Goal: Transaction & Acquisition: Subscribe to service/newsletter

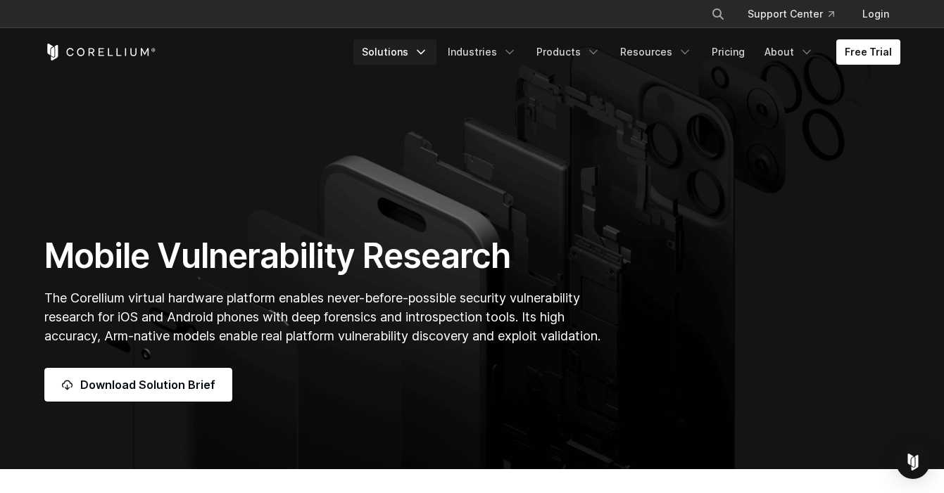
click at [405, 47] on link "Solutions" at bounding box center [394, 51] width 83 height 25
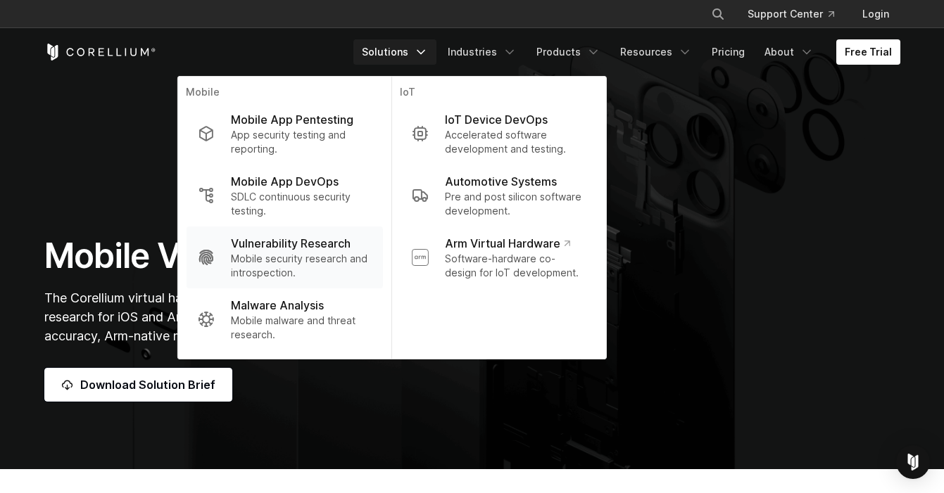
click at [320, 263] on p "Mobile security research and introspection." at bounding box center [301, 266] width 140 height 28
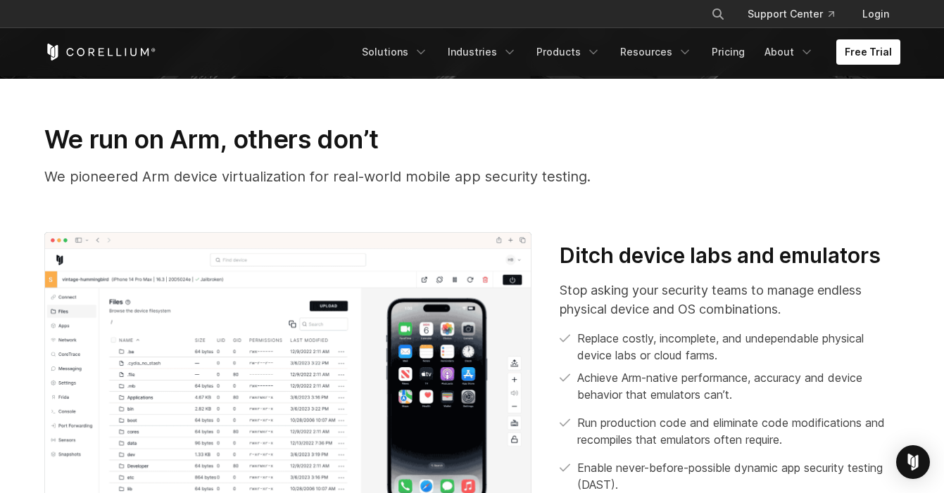
scroll to position [422, 0]
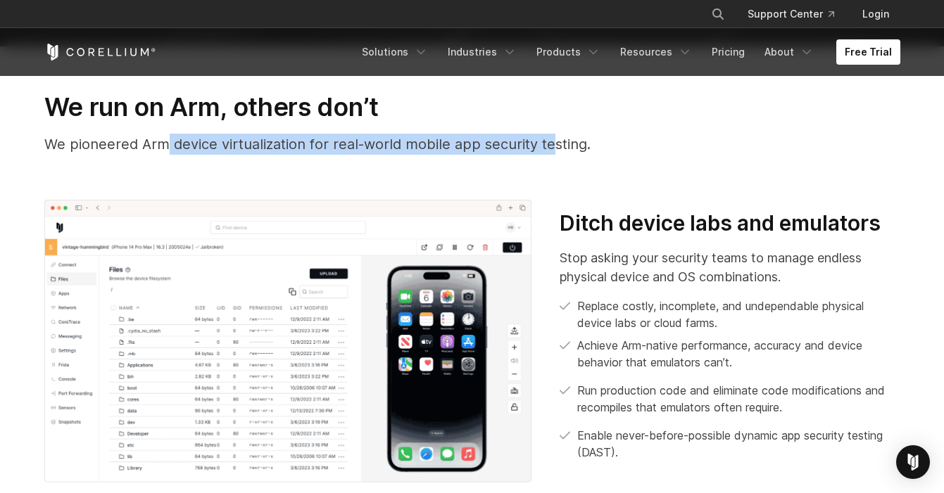
drag, startPoint x: 166, startPoint y: 145, endPoint x: 553, endPoint y: 132, distance: 387.4
click at [553, 132] on div "We run on Arm, others don’t We pioneered Arm device virtualization for real-wor…" at bounding box center [472, 129] width 884 height 75
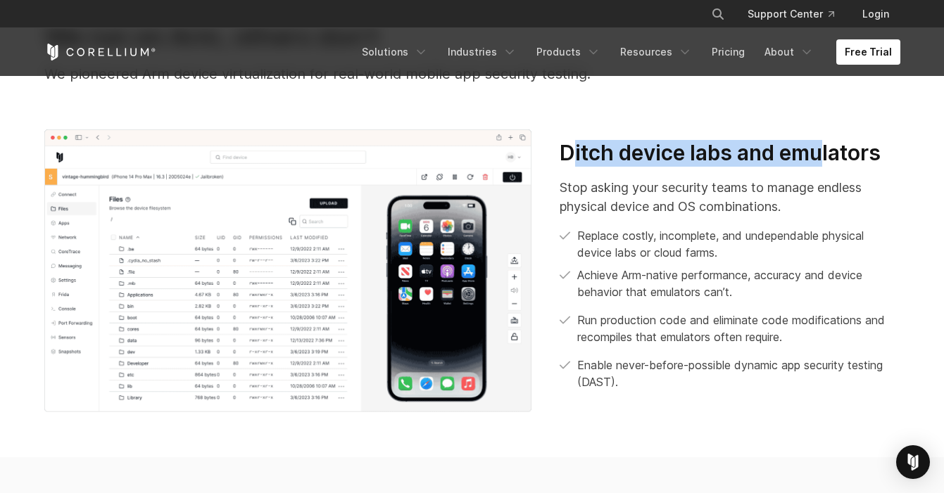
drag, startPoint x: 572, startPoint y: 157, endPoint x: 826, endPoint y: 152, distance: 254.2
click at [826, 152] on h3 "Ditch device labs and emulators" at bounding box center [730, 153] width 340 height 27
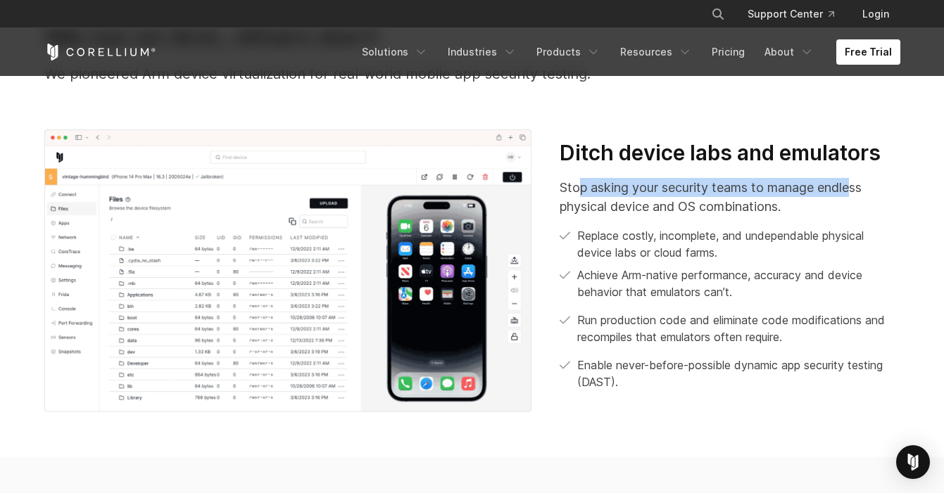
drag, startPoint x: 579, startPoint y: 187, endPoint x: 855, endPoint y: 177, distance: 276.1
click at [855, 178] on p "Stop asking your security teams to manage endless physical device and OS combin…" at bounding box center [730, 197] width 340 height 38
click at [798, 213] on p "Stop asking your security teams to manage endless physical device and OS combin…" at bounding box center [730, 197] width 340 height 38
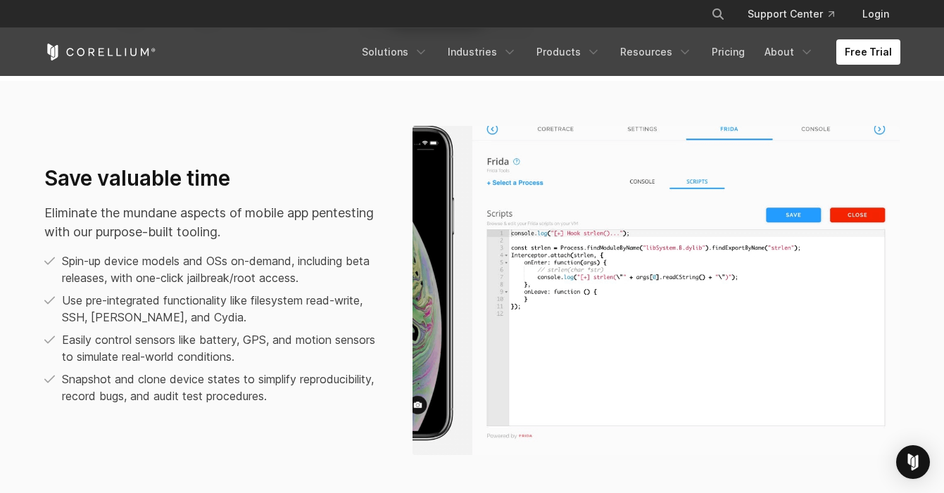
scroll to position [845, 0]
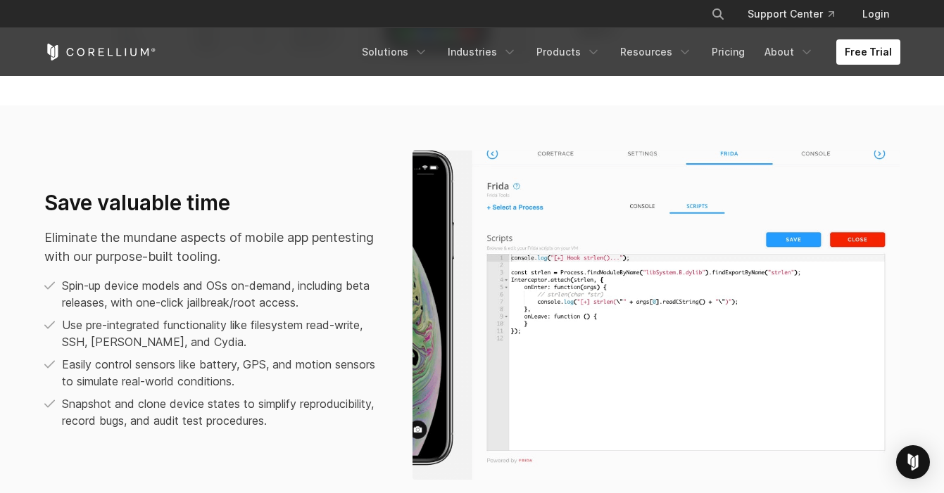
click at [153, 234] on p "Eliminate the mundane aspects of mobile app pentesting with our purpose-built t…" at bounding box center [214, 247] width 340 height 38
click at [304, 283] on p "Spin-up device models and OSs on-demand, including beta releases, with one-clic…" at bounding box center [223, 294] width 322 height 34
drag, startPoint x: 85, startPoint y: 331, endPoint x: 325, endPoint y: 325, distance: 240.1
click at [325, 325] on p "Use pre-integrated functionality like filesystem read-write, SSH, FRIDA, and Cy…" at bounding box center [223, 334] width 322 height 34
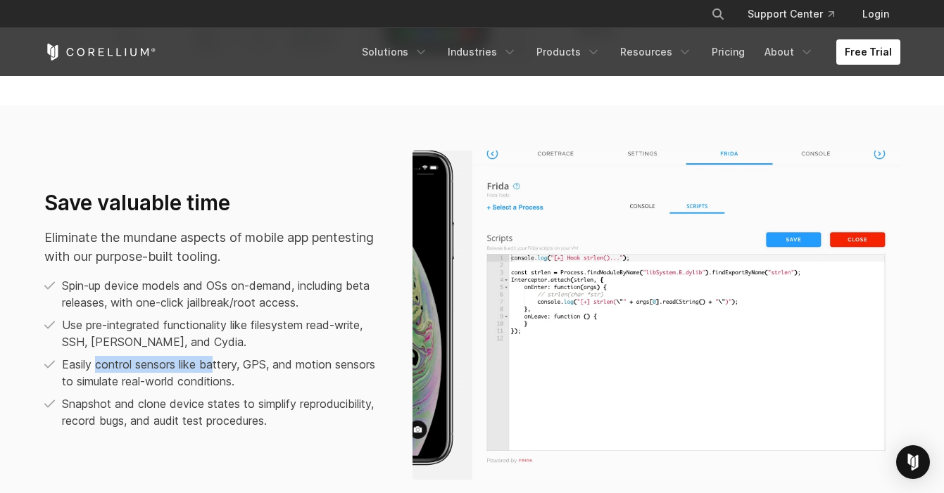
drag, startPoint x: 96, startPoint y: 366, endPoint x: 215, endPoint y: 369, distance: 119.0
click at [215, 369] on p "Easily control sensors like battery, GPS, and motion sensors to simulate real-w…" at bounding box center [223, 373] width 322 height 34
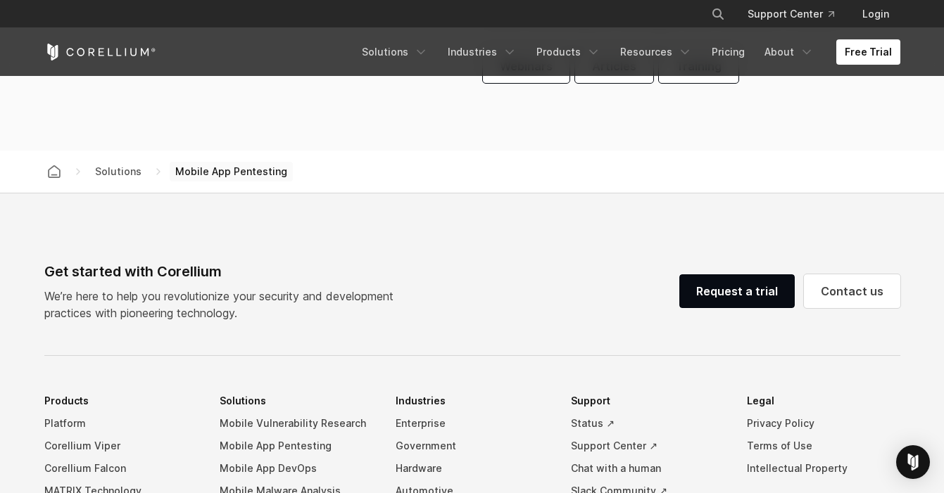
scroll to position [4154, 0]
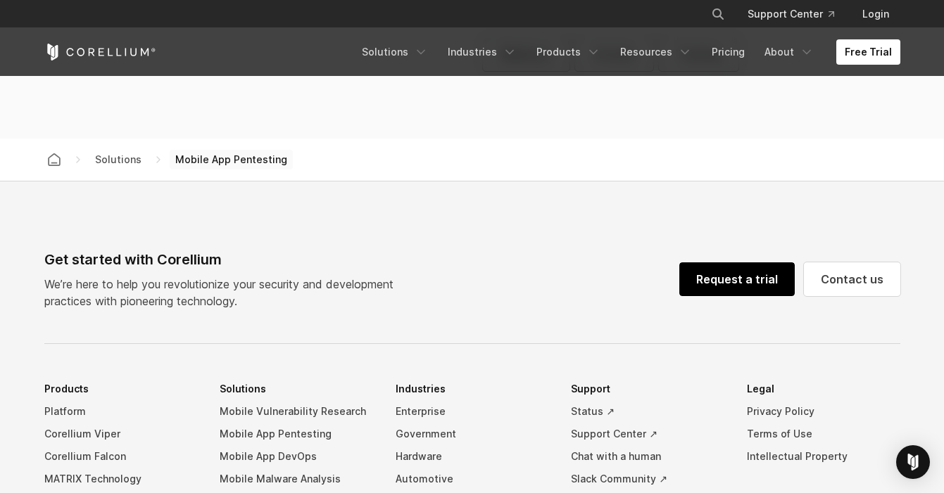
click at [750, 284] on link "Request a trial" at bounding box center [736, 280] width 115 height 34
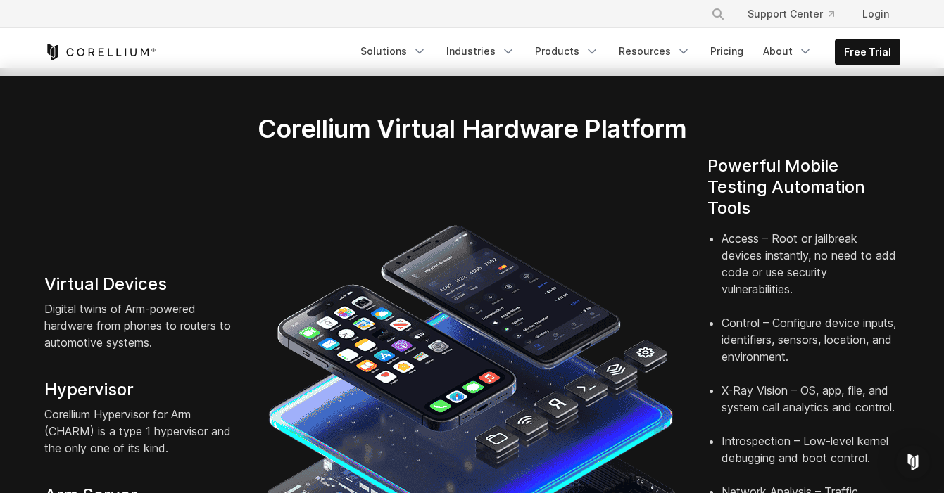
scroll to position [282, 0]
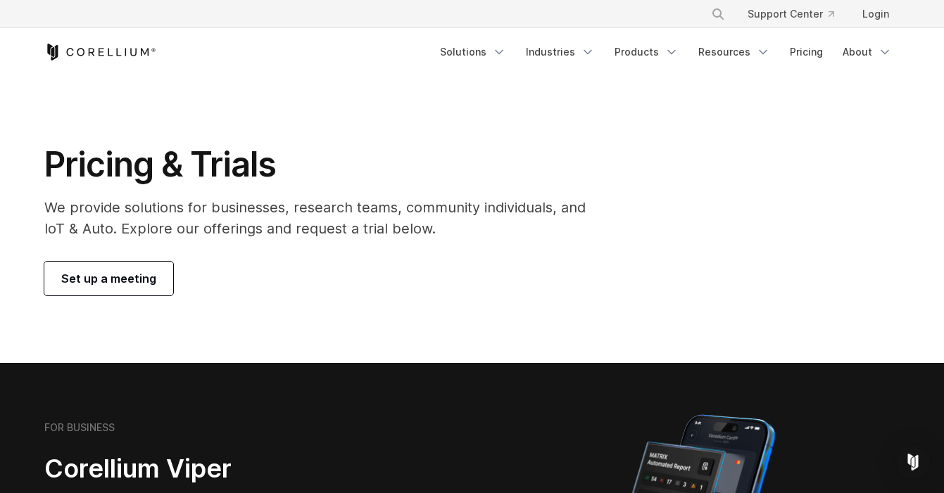
scroll to position [70, 0]
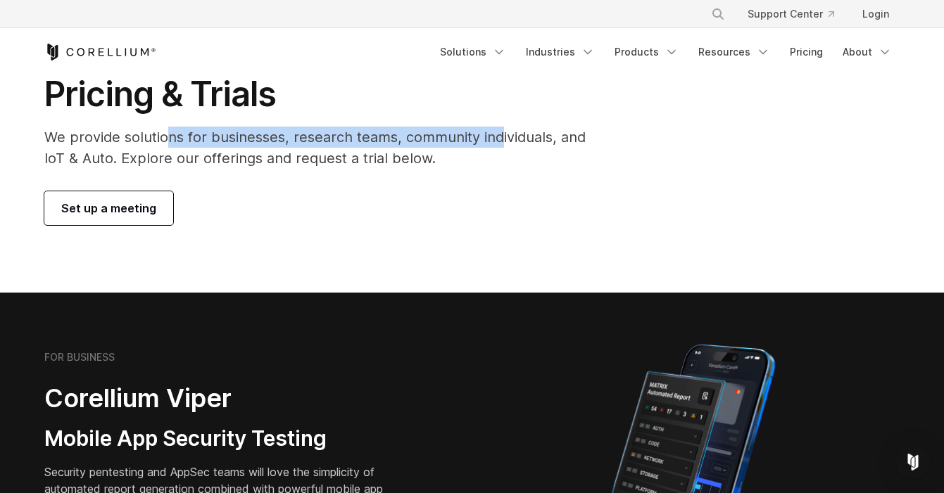
drag, startPoint x: 191, startPoint y: 137, endPoint x: 500, endPoint y: 124, distance: 309.3
click at [500, 124] on div "Pricing & Trials We provide solutions for businesses, research teams, community…" at bounding box center [324, 149] width 589 height 152
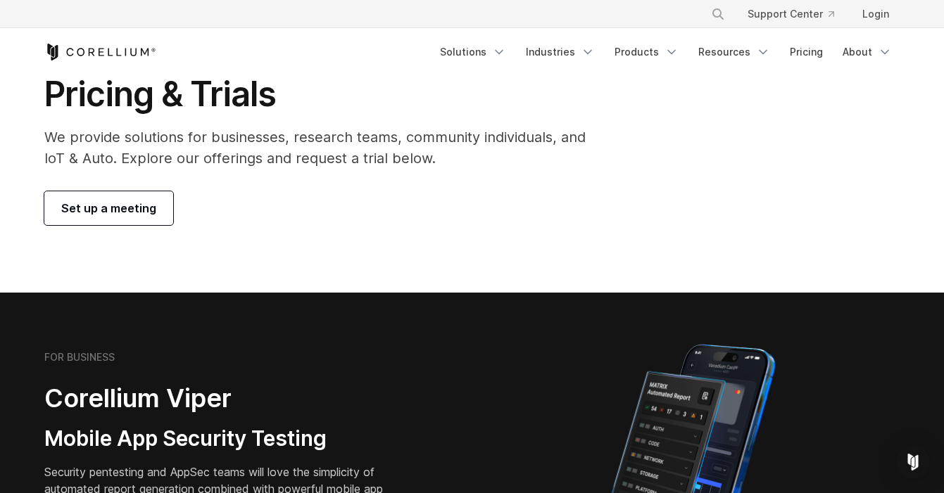
click at [479, 194] on div "Set up a meeting" at bounding box center [324, 208] width 561 height 34
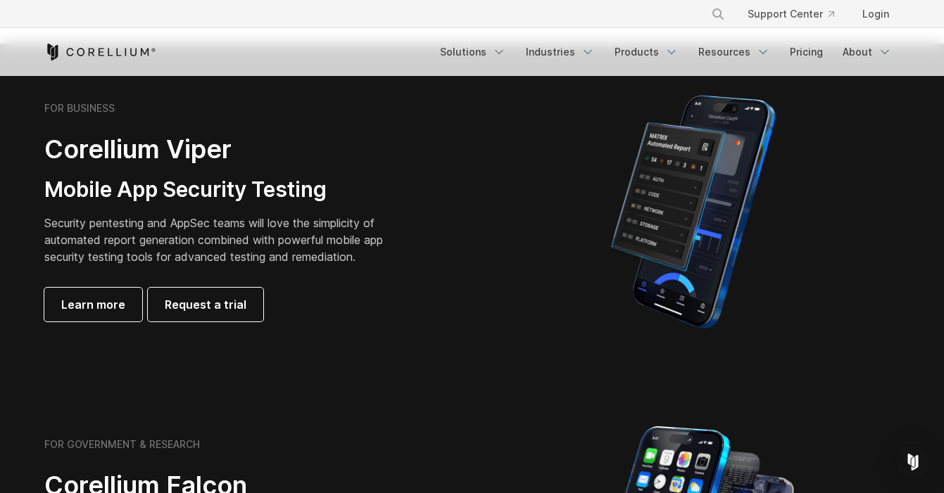
scroll to position [352, 0]
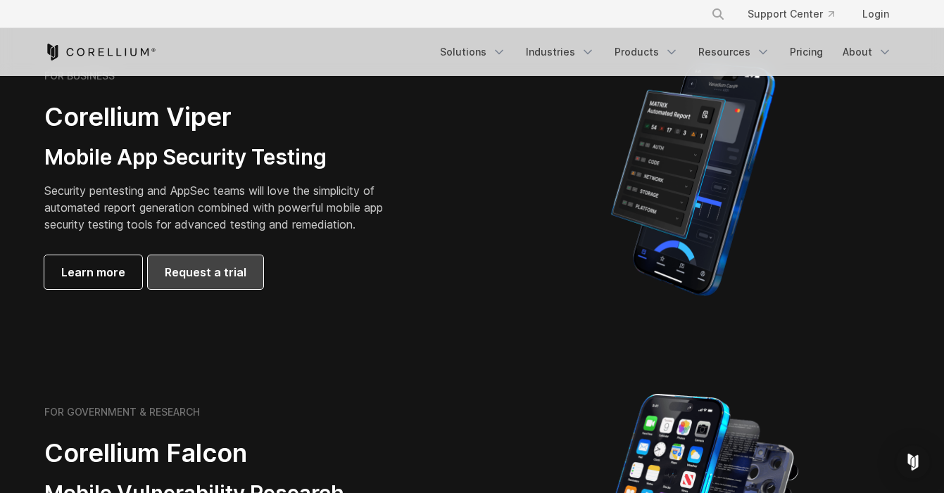
click at [195, 268] on span "Request a trial" at bounding box center [206, 272] width 82 height 17
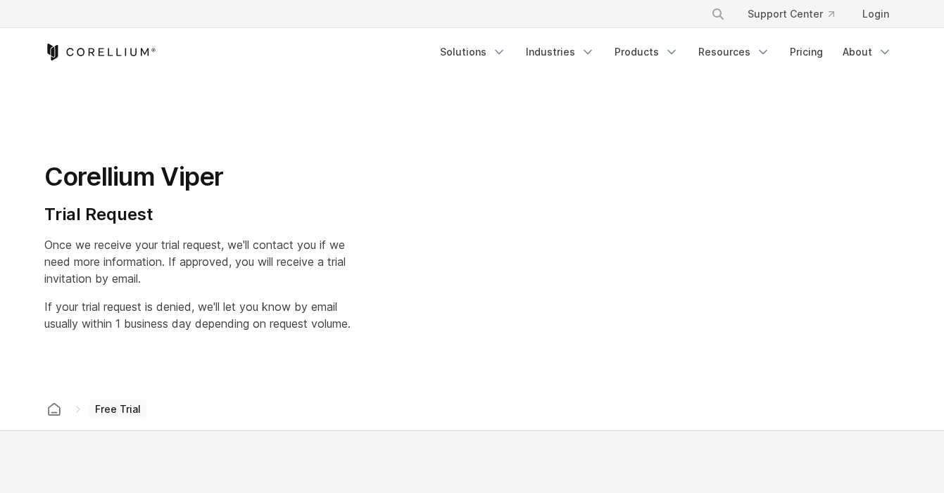
select select "**"
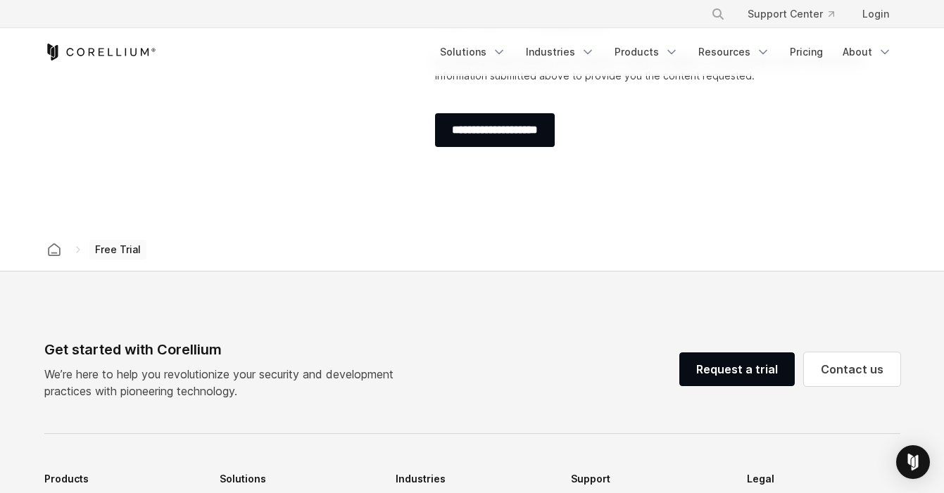
scroll to position [704, 0]
